Goal: Task Accomplishment & Management: Manage account settings

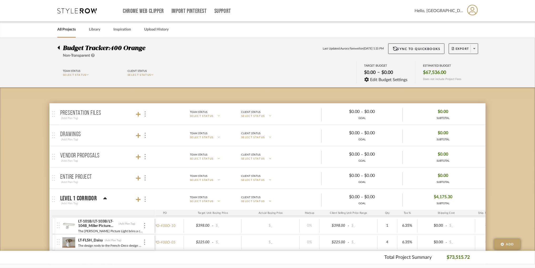
click at [67, 31] on link "All Projects" at bounding box center [66, 29] width 18 height 7
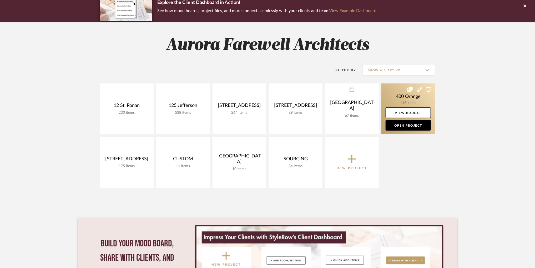
click at [405, 101] on link at bounding box center [408, 108] width 54 height 51
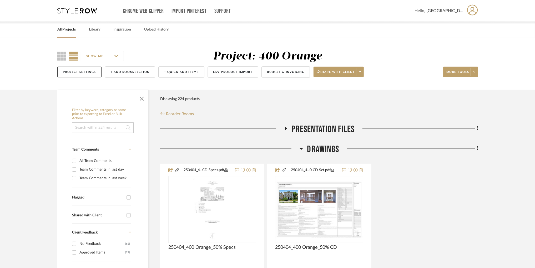
click at [116, 130] on input at bounding box center [103, 127] width 62 height 11
type input "wallpaper"
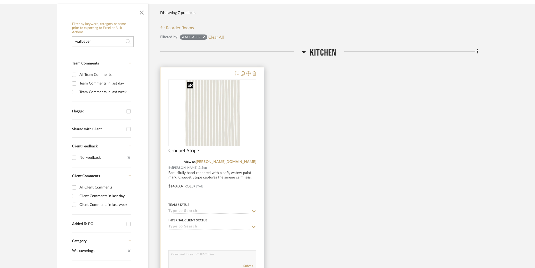
click at [211, 137] on img "0" at bounding box center [212, 113] width 55 height 66
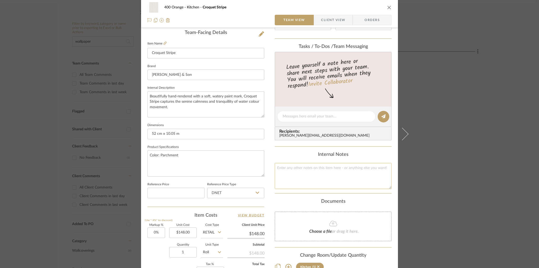
click at [293, 170] on textarea at bounding box center [333, 176] width 117 height 26
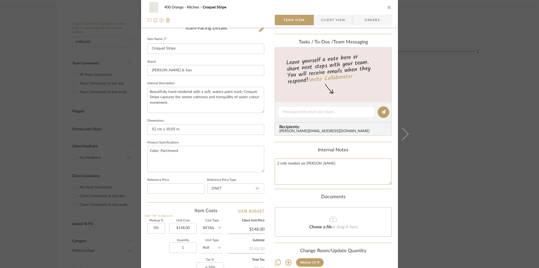
scroll to position [139, 0]
type textarea "2 rolls needed via [PERSON_NAME]."
click at [435, 130] on div "400 Orange Kitchen Croquet Stripe Team View Client View Orders Team-Facing Deta…" at bounding box center [269, 134] width 539 height 268
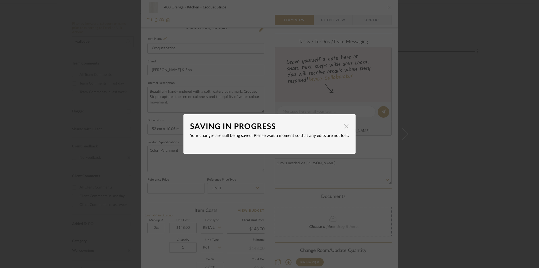
click at [344, 124] on span "button" at bounding box center [346, 126] width 11 height 11
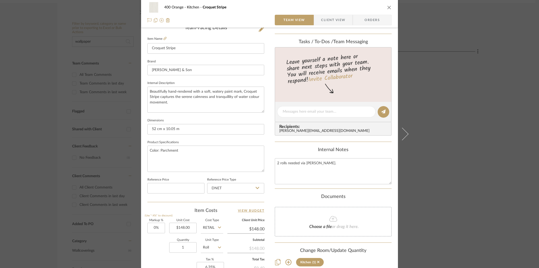
scroll to position [221, 0]
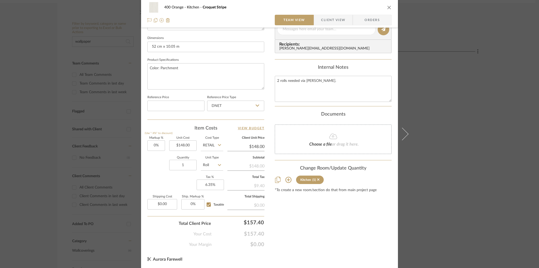
click at [387, 6] on icon "close" at bounding box center [389, 7] width 4 height 4
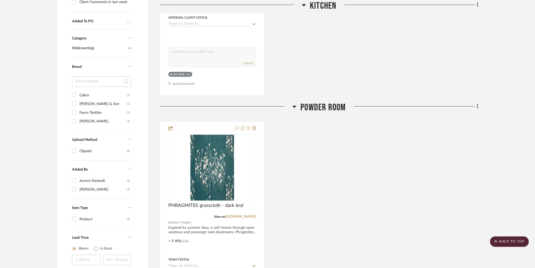
scroll to position [303, 0]
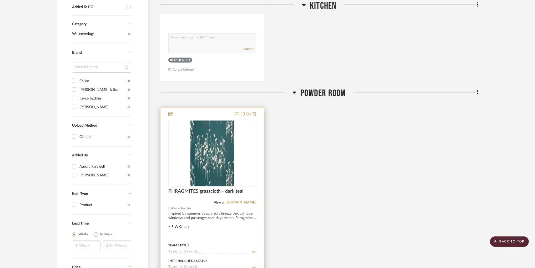
click at [234, 156] on img "0" at bounding box center [212, 153] width 44 height 66
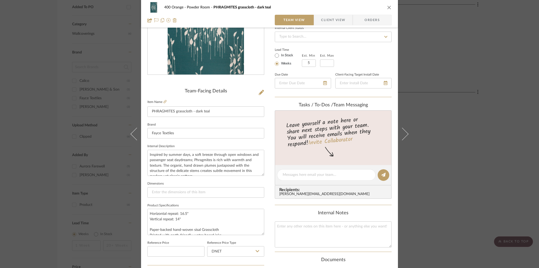
scroll to position [128, 0]
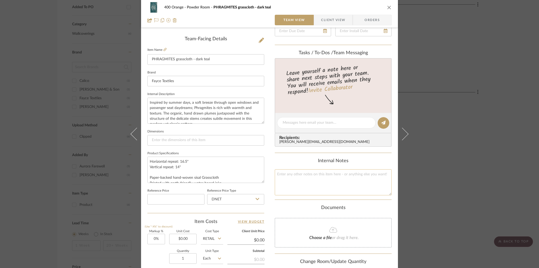
click at [318, 179] on textarea at bounding box center [333, 182] width 117 height 26
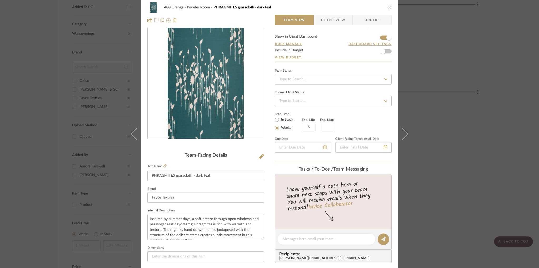
scroll to position [0, 0]
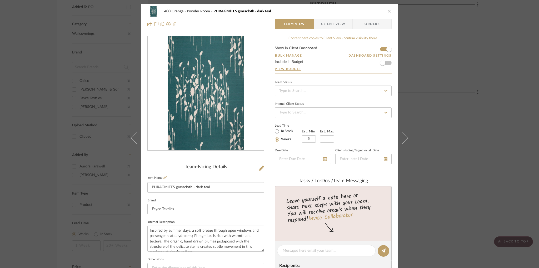
type textarea "35 yards needed via [PERSON_NAME]."
click at [387, 13] on icon "close" at bounding box center [389, 11] width 4 height 4
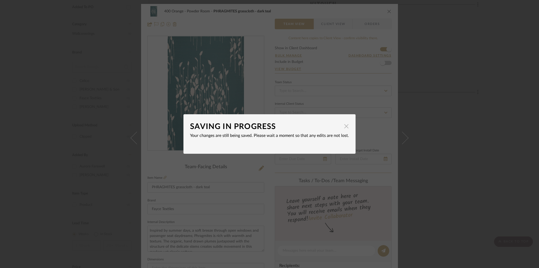
click at [341, 128] on span "button" at bounding box center [346, 126] width 11 height 11
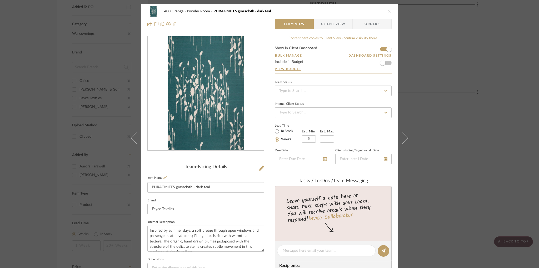
click at [388, 12] on icon "close" at bounding box center [389, 11] width 4 height 4
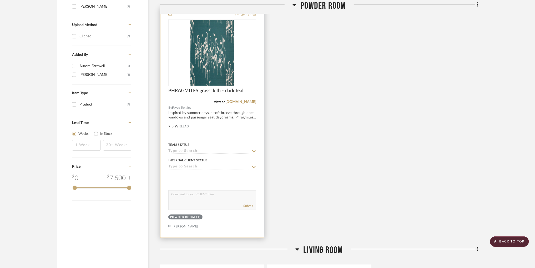
scroll to position [403, 0]
click at [239, 80] on div "0" at bounding box center [212, 53] width 87 height 66
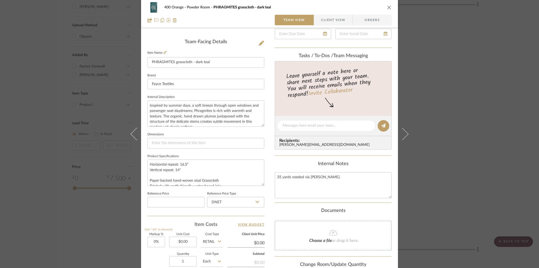
scroll to position [125, 0]
click at [387, 10] on div "400 Orange Powder Room PHRAGMITES grasscloth - dark teal" at bounding box center [269, 7] width 244 height 11
click at [387, 8] on icon "close" at bounding box center [389, 7] width 4 height 4
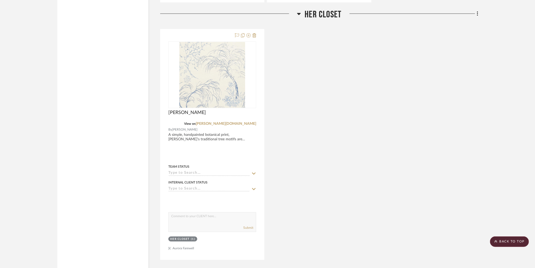
scroll to position [902, 0]
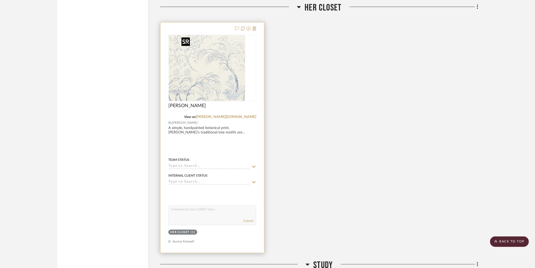
click at [220, 89] on img "0" at bounding box center [202, 68] width 66 height 66
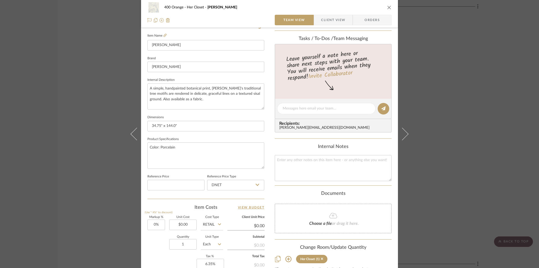
scroll to position [149, 0]
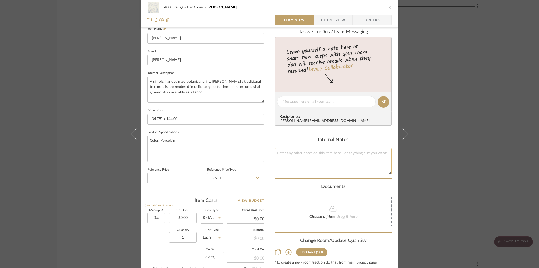
click at [355, 160] on textarea at bounding box center [333, 161] width 117 height 26
type textarea "6 rolls needed via [PERSON_NAME]."
click at [387, 8] on icon "close" at bounding box center [389, 7] width 4 height 4
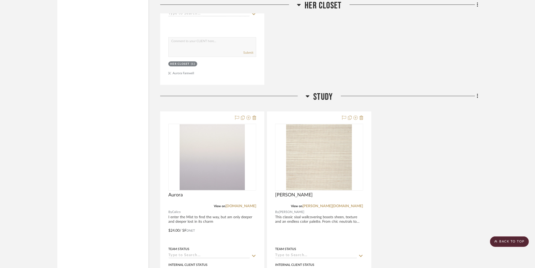
scroll to position [1155, 0]
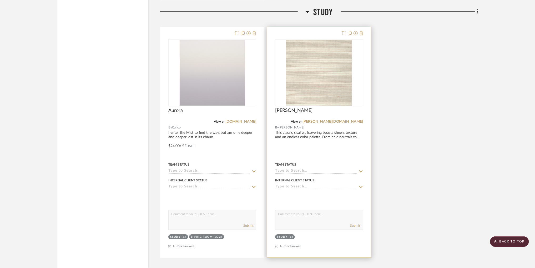
click at [307, 121] on div "View on [PERSON_NAME][DOMAIN_NAME]" at bounding box center [319, 121] width 88 height 5
click at [312, 122] on div "View on [PERSON_NAME][DOMAIN_NAME]" at bounding box center [319, 121] width 88 height 5
click at [312, 105] on img "0" at bounding box center [319, 73] width 66 height 66
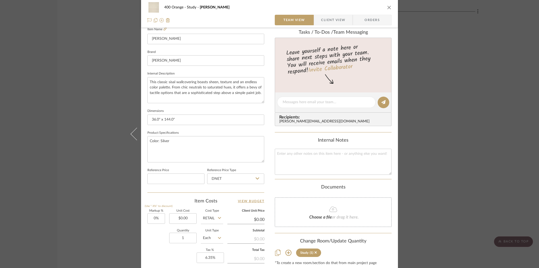
scroll to position [148, 0]
click at [318, 153] on textarea at bounding box center [333, 162] width 117 height 26
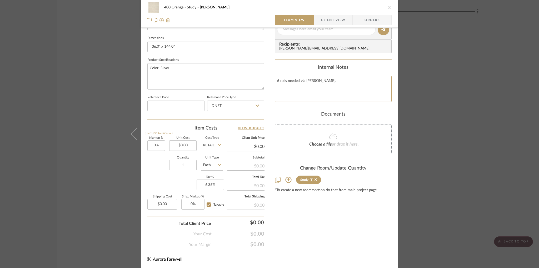
scroll to position [0, 0]
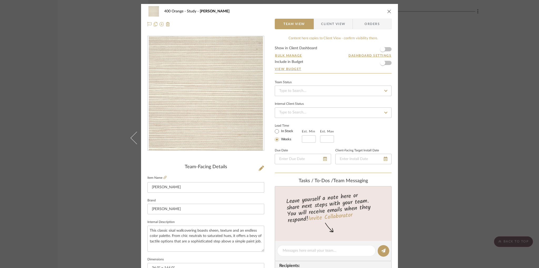
type textarea "6 rolls needed via [PERSON_NAME]."
click at [387, 13] on button "close" at bounding box center [389, 11] width 5 height 5
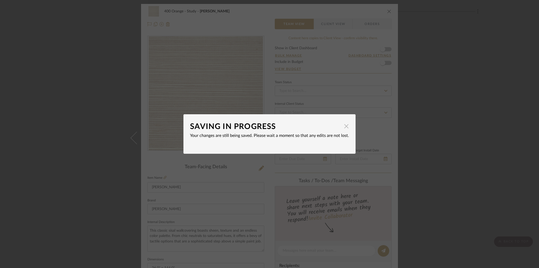
click at [343, 124] on span "button" at bounding box center [346, 126] width 11 height 11
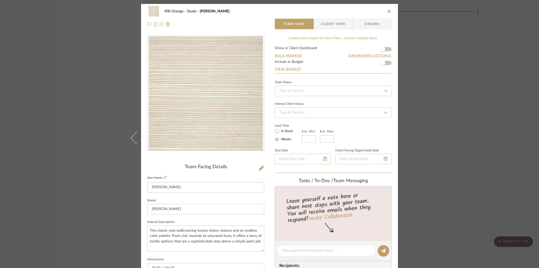
click at [387, 11] on icon "close" at bounding box center [389, 11] width 4 height 4
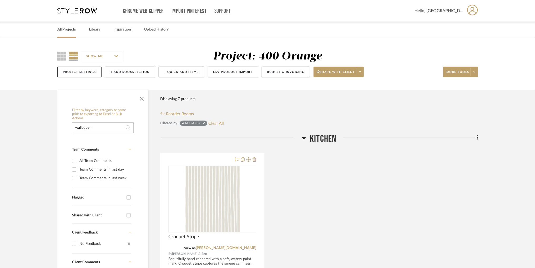
click at [67, 31] on link "All Projects" at bounding box center [66, 29] width 18 height 7
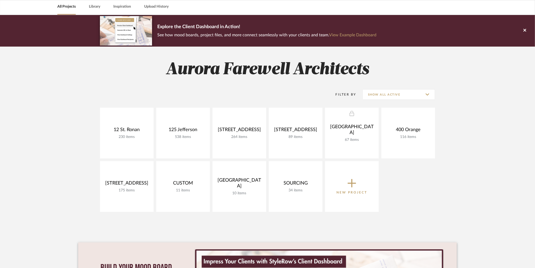
scroll to position [24, 0]
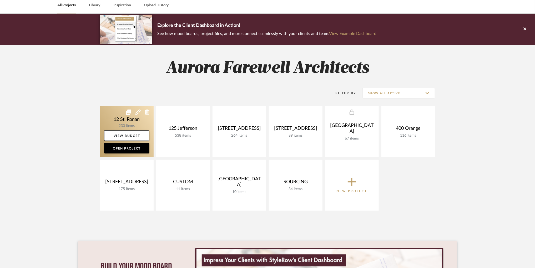
click at [141, 121] on link at bounding box center [127, 131] width 54 height 51
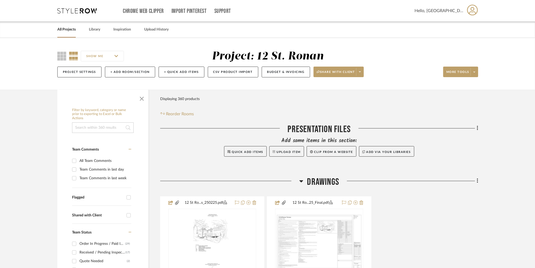
click at [117, 127] on input at bounding box center [103, 127] width 62 height 11
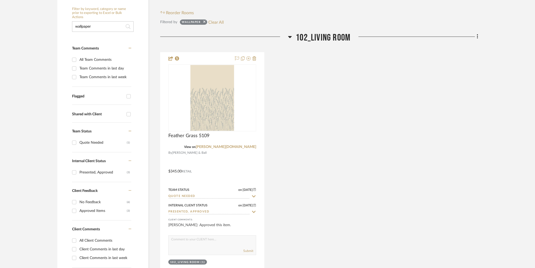
scroll to position [102, 0]
type input "wallpaper"
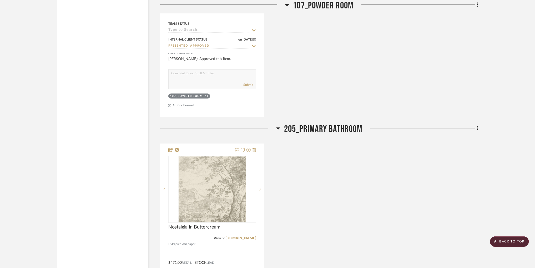
scroll to position [658, 0]
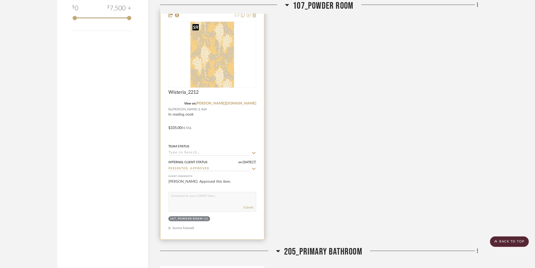
click at [0, 0] on img at bounding box center [0, 0] width 0 height 0
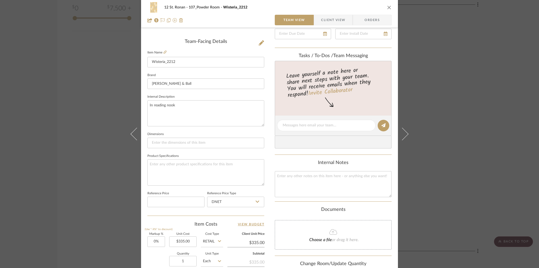
scroll to position [126, 0]
click at [324, 177] on textarea at bounding box center [333, 183] width 117 height 26
type textarea "3 rolls needed via [PERSON_NAME]."
click at [388, 7] on icon "close" at bounding box center [389, 7] width 4 height 4
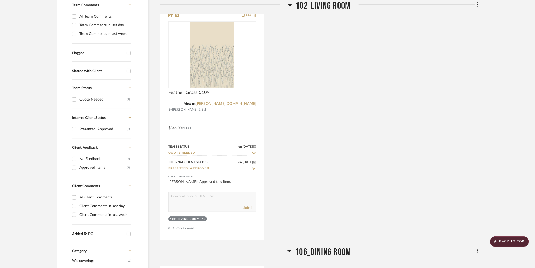
scroll to position [144, 0]
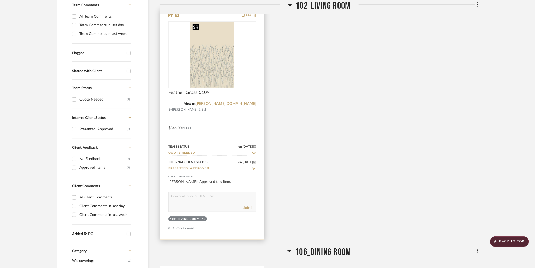
click at [221, 72] on img "0" at bounding box center [212, 55] width 44 height 66
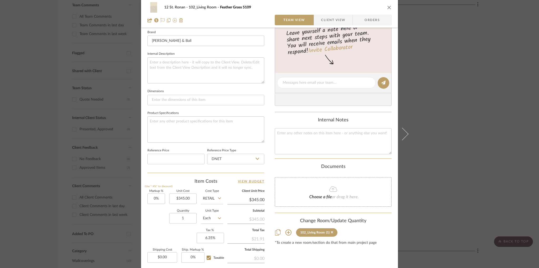
scroll to position [169, 0]
click at [338, 138] on textarea at bounding box center [333, 140] width 117 height 26
type textarea "3 rolls needed via [PERSON_NAME]."
click at [387, 6] on icon "close" at bounding box center [389, 7] width 4 height 4
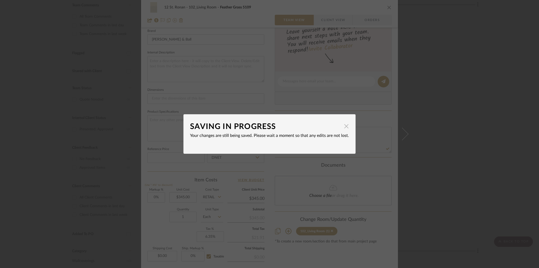
click at [343, 122] on span "button" at bounding box center [346, 126] width 11 height 11
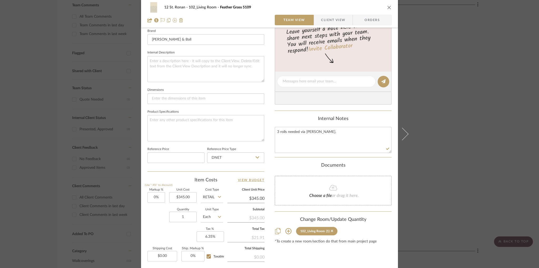
click at [388, 11] on div "[STREET_ADDRESS] Room Feather Grass 5109" at bounding box center [269, 7] width 244 height 11
click at [387, 6] on icon "close" at bounding box center [389, 7] width 4 height 4
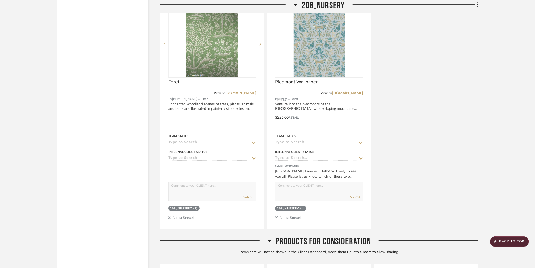
scroll to position [1184, 0]
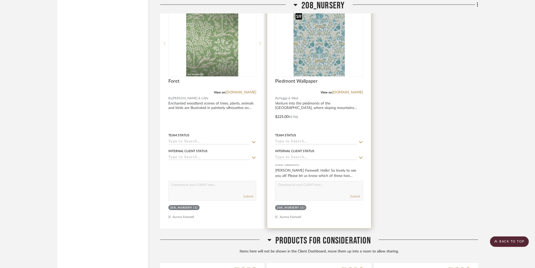
click at [320, 36] on img "0" at bounding box center [318, 44] width 51 height 66
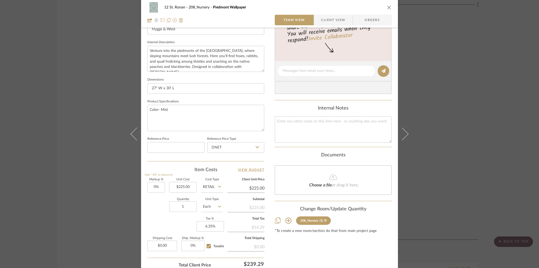
scroll to position [188, 0]
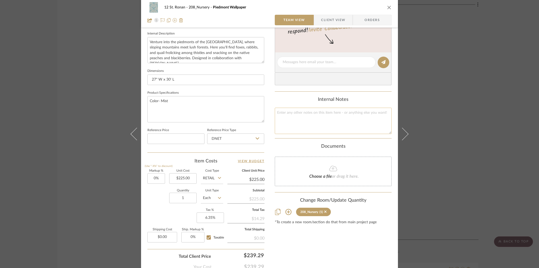
click at [336, 114] on textarea at bounding box center [333, 121] width 117 height 26
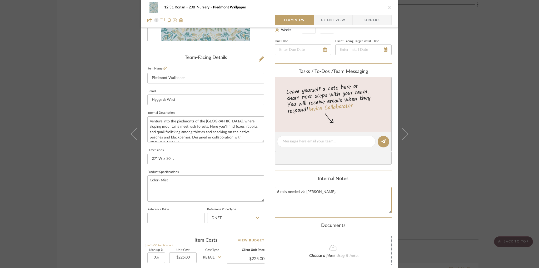
scroll to position [0, 0]
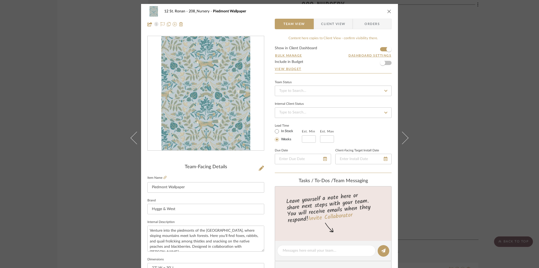
type textarea "6 rolls needed via [PERSON_NAME]."
click at [388, 12] on icon "close" at bounding box center [389, 11] width 4 height 4
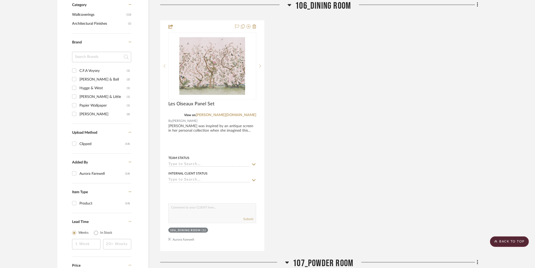
scroll to position [390, 0]
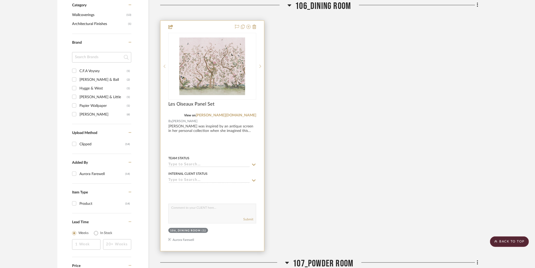
click at [223, 134] on div at bounding box center [212, 136] width 104 height 230
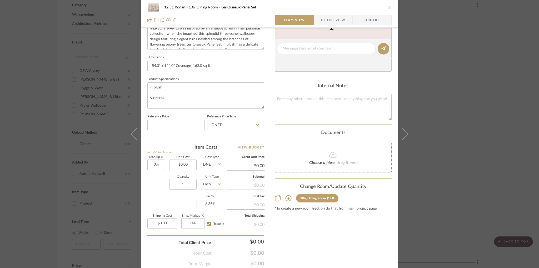
scroll to position [221, 0]
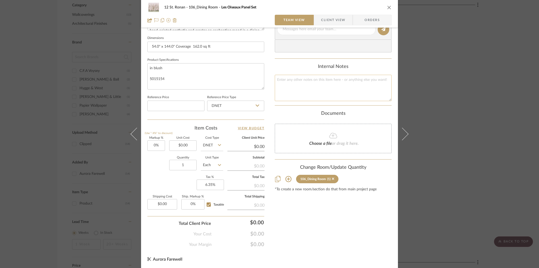
click at [325, 80] on textarea at bounding box center [333, 88] width 117 height 26
type textarea "5 panel sets required via [PERSON_NAME]."
click at [387, 7] on icon "close" at bounding box center [389, 7] width 4 height 4
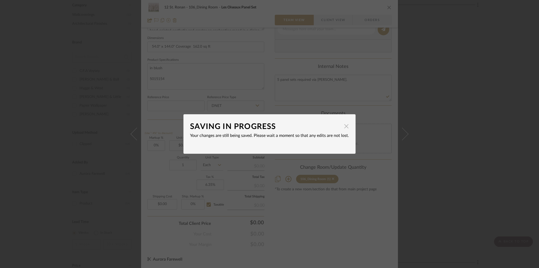
click at [342, 123] on span "button" at bounding box center [346, 126] width 11 height 11
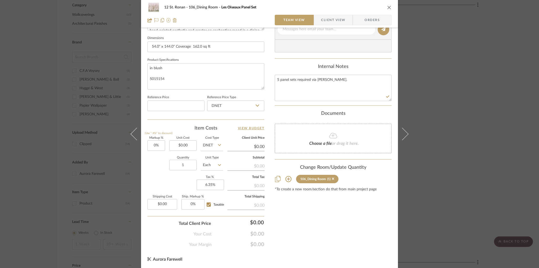
click at [387, 7] on icon "close" at bounding box center [389, 7] width 4 height 4
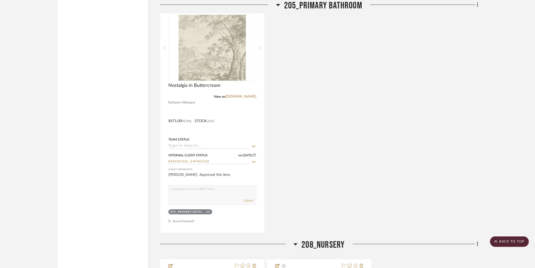
scroll to position [934, 0]
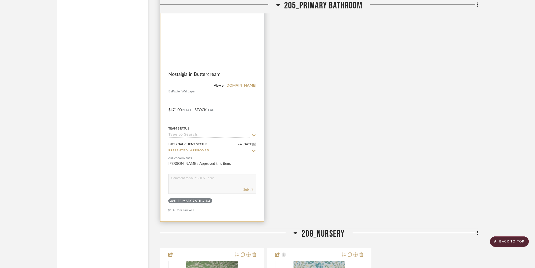
click at [0, 0] on img at bounding box center [0, 0] width 0 height 0
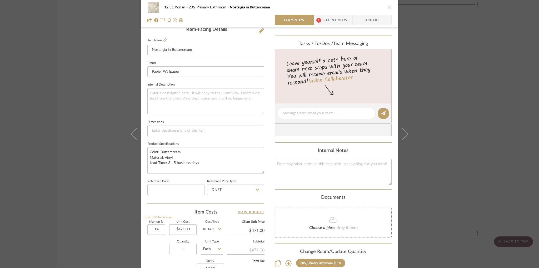
scroll to position [165, 0]
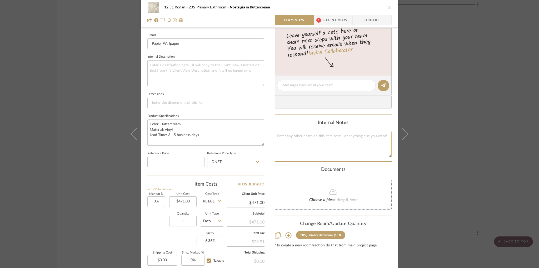
click at [318, 147] on textarea at bounding box center [333, 144] width 117 height 26
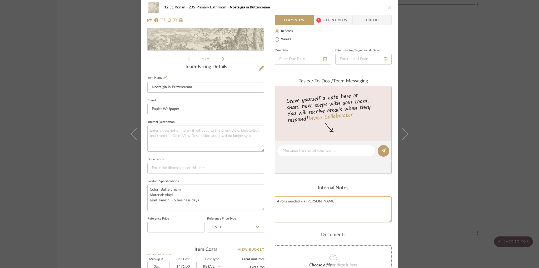
scroll to position [0, 0]
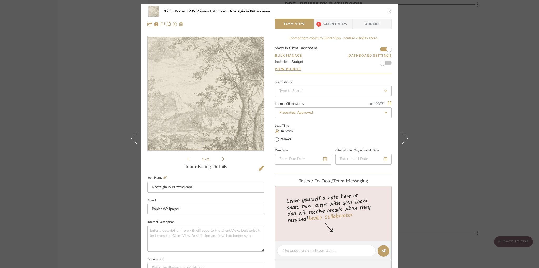
type textarea "4 rolls needed via [PERSON_NAME]."
click at [388, 12] on icon "close" at bounding box center [389, 11] width 4 height 4
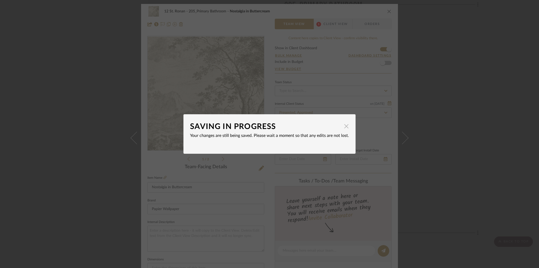
click at [345, 125] on span "button" at bounding box center [346, 126] width 11 height 11
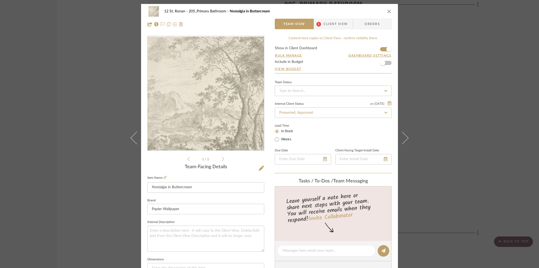
click at [389, 11] on icon "close" at bounding box center [389, 11] width 4 height 4
